Goal: Find specific page/section: Find specific page/section

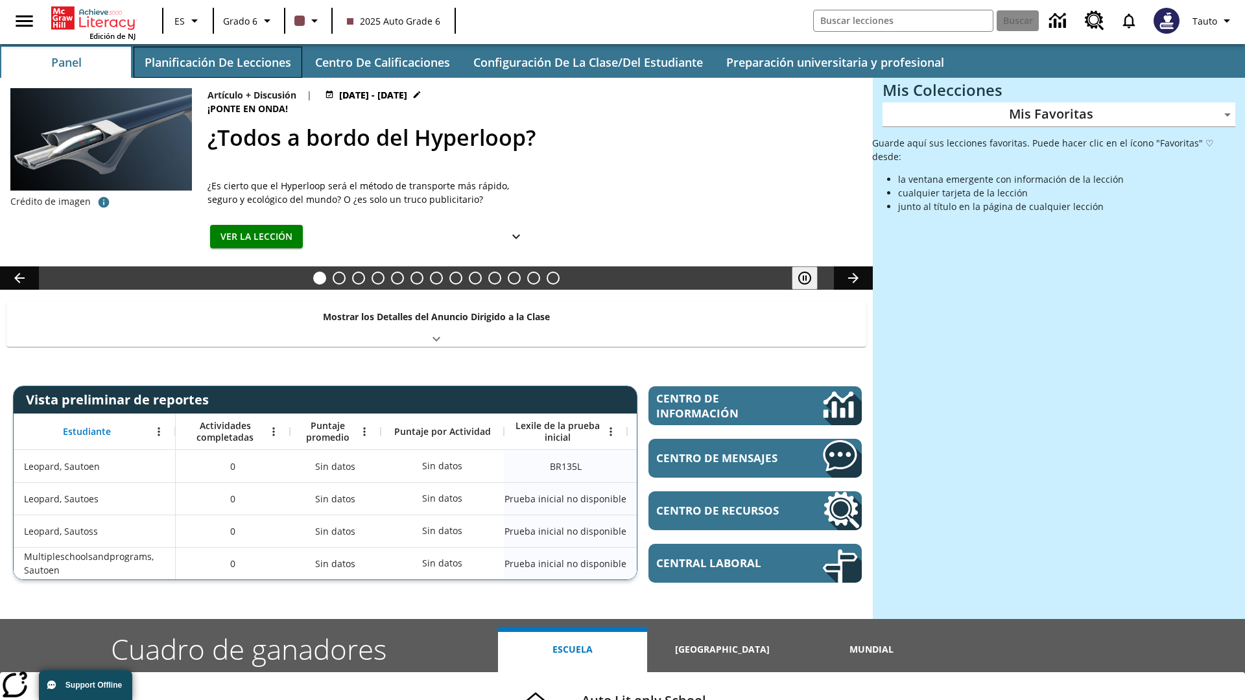
click at [217, 62] on button "Planificación de lecciones" at bounding box center [218, 62] width 169 height 31
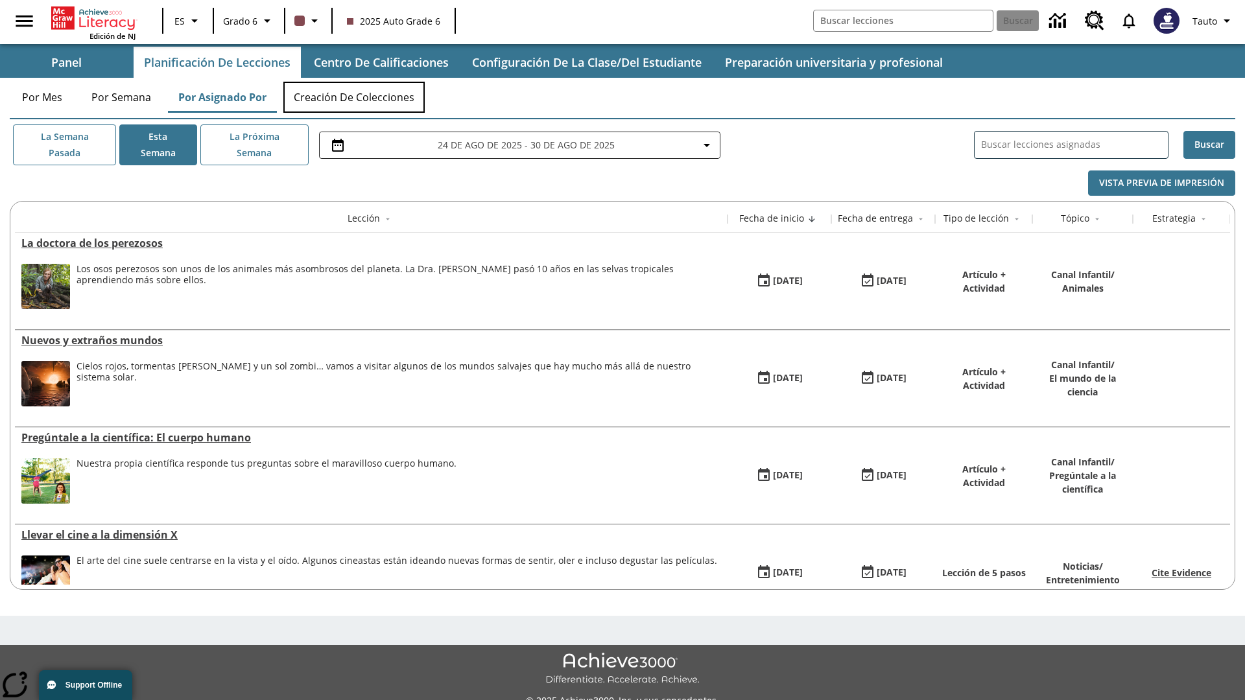
click at [354, 97] on button "Creación de colecciones" at bounding box center [353, 97] width 141 height 31
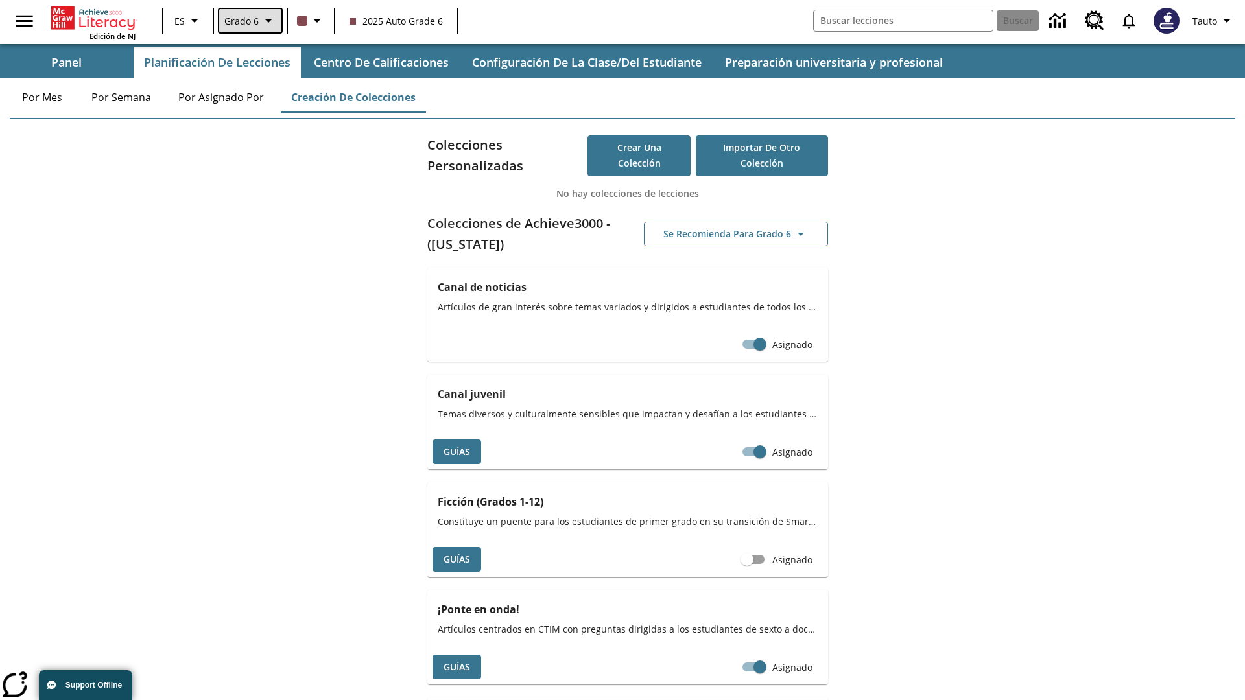
click at [249, 21] on span "Grado 6" at bounding box center [241, 21] width 34 height 14
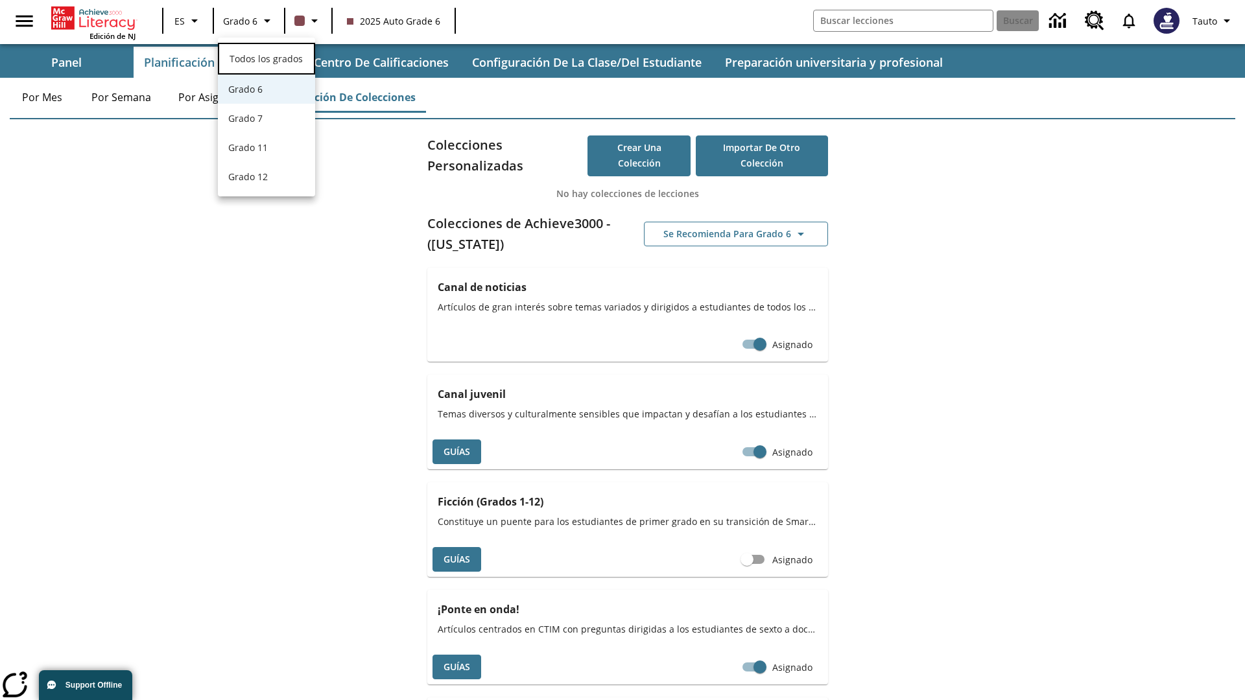
click at [267, 57] on span "Todos los grados" at bounding box center [266, 59] width 73 height 12
